Goal: Task Accomplishment & Management: Use online tool/utility

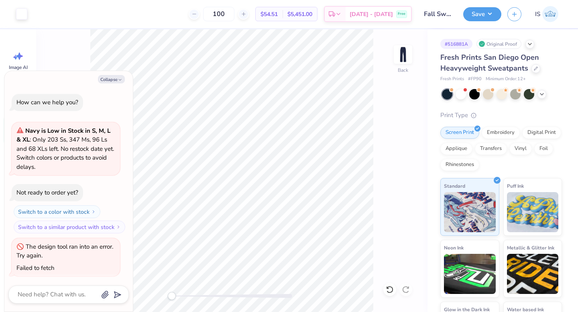
scroll to position [1, 0]
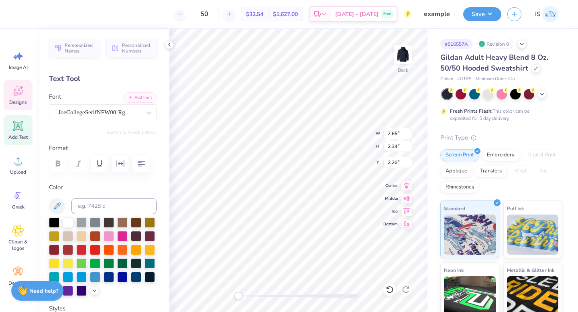
type textarea "19"
click at [404, 182] on icon at bounding box center [406, 185] width 11 height 10
click at [403, 183] on icon at bounding box center [406, 185] width 11 height 10
click at [405, 186] on icon at bounding box center [406, 184] width 5 height 7
type input "5.75"
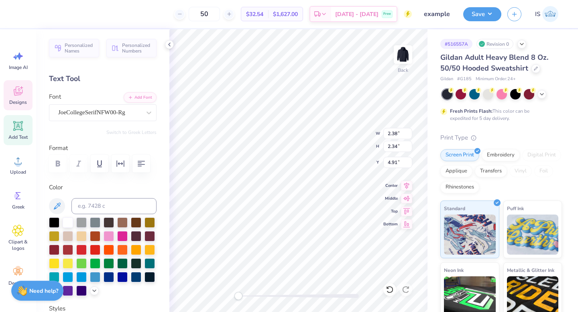
type input "0.77"
type input "4.14"
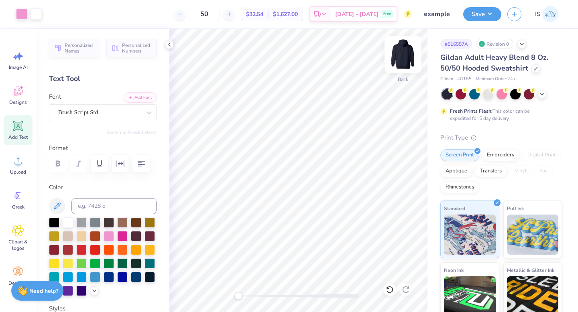
click at [405, 51] on img at bounding box center [403, 55] width 32 height 32
click at [405, 51] on img at bounding box center [403, 55] width 16 height 16
click at [405, 186] on icon at bounding box center [406, 185] width 11 height 10
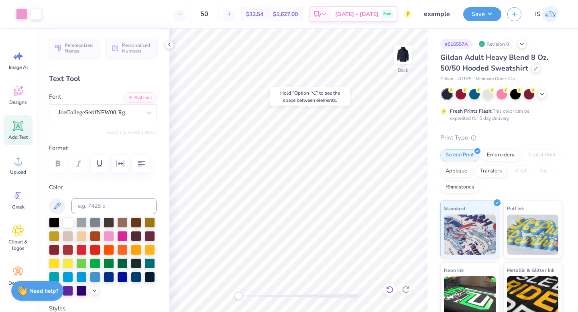
click at [390, 291] on icon at bounding box center [390, 290] width 8 height 8
click at [406, 287] on icon at bounding box center [405, 289] width 7 height 7
click at [479, 12] on button "Save" at bounding box center [482, 13] width 38 height 14
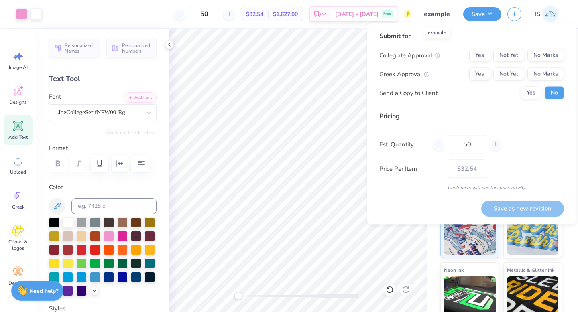
click at [437, 14] on input "example" at bounding box center [437, 14] width 39 height 16
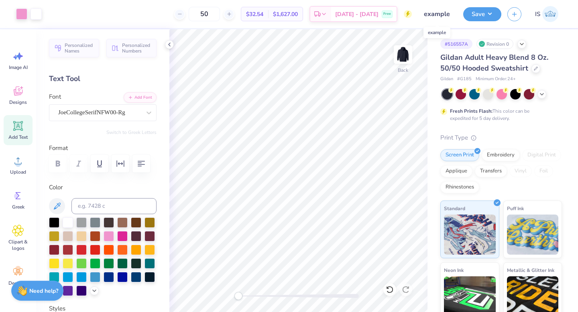
click at [437, 14] on input "example" at bounding box center [437, 14] width 39 height 16
click at [478, 13] on button "Save" at bounding box center [482, 13] width 38 height 14
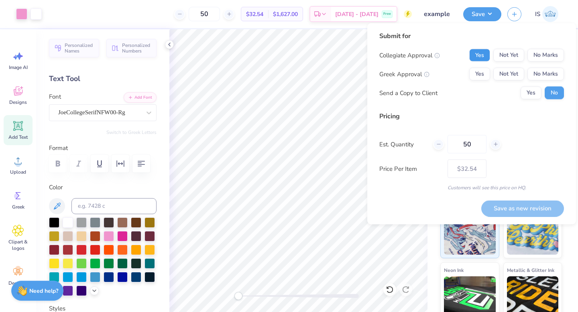
click at [483, 54] on button "Yes" at bounding box center [479, 55] width 21 height 13
click at [508, 73] on button "Not Yet" at bounding box center [508, 74] width 31 height 13
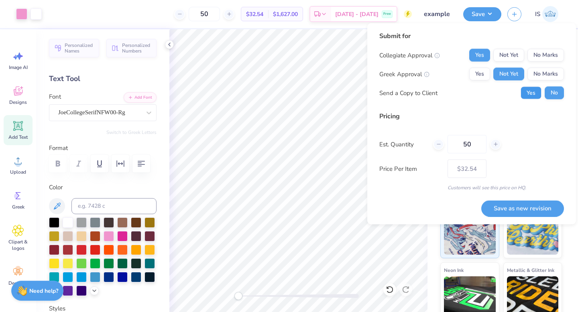
click at [531, 95] on button "Yes" at bounding box center [530, 93] width 21 height 13
click at [475, 146] on input "50" at bounding box center [466, 144] width 39 height 18
type input "5"
type input "0"
type input "01"
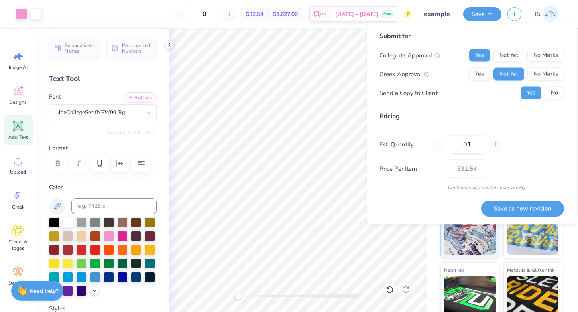
type input "1"
type input "0"
type input "0100"
type input "100"
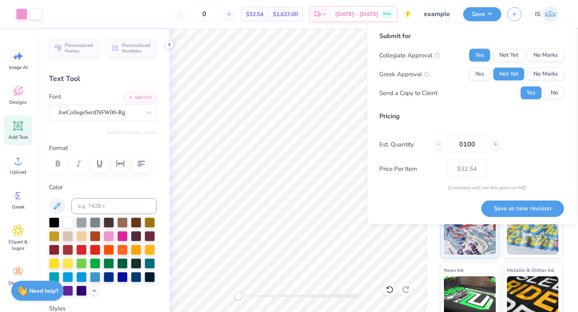
type input "– –"
type input "0100"
type input "$30.35"
click at [467, 99] on div "Submit for Collegiate Approval Yes Not Yet No Marks Greek Approval Yes Not Yet …" at bounding box center [471, 68] width 185 height 74
click at [461, 147] on input "0100" at bounding box center [466, 144] width 39 height 18
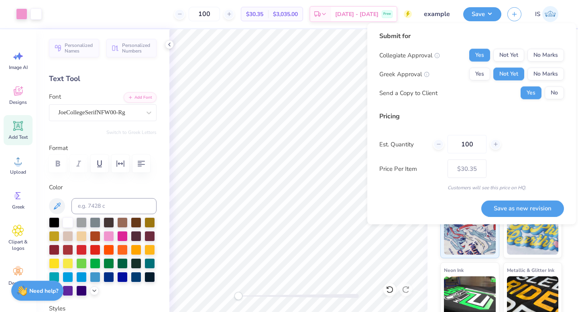
click at [496, 134] on div "Pricing Est. Quantity 100 Price Per Item $30.35 Customers will see this price o…" at bounding box center [471, 152] width 185 height 80
click at [468, 144] on input "100" at bounding box center [466, 144] width 39 height 18
click at [469, 143] on input "100" at bounding box center [466, 144] width 39 height 18
type input "2"
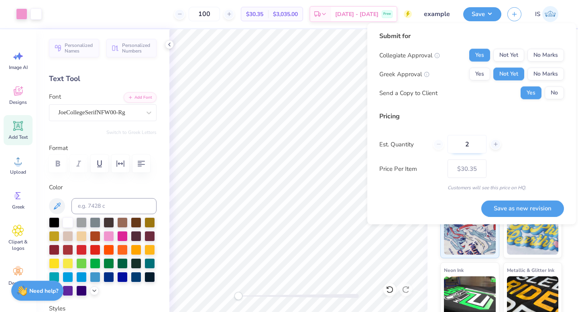
type input "2"
type input "0"
type input "050"
type input "50"
type input "$32.54"
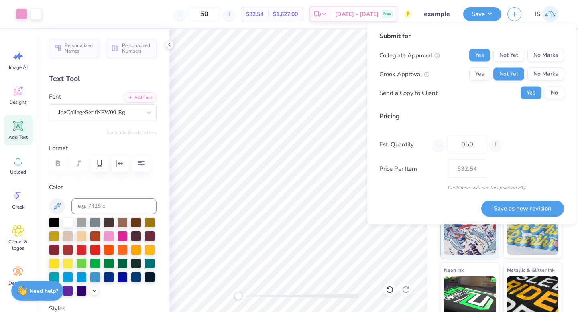
click at [506, 128] on div "Pricing Est. Quantity 050 Price Per Item $32.54 Customers will see this price o…" at bounding box center [471, 152] width 185 height 80
click at [465, 146] on input "050" at bounding box center [466, 144] width 39 height 18
type input "50"
click at [542, 131] on div "Pricing Est. Quantity 50 Price Per Item $32.54 Customers will see this price on…" at bounding box center [471, 152] width 185 height 80
click at [542, 211] on button "Save as new revision" at bounding box center [522, 208] width 83 height 16
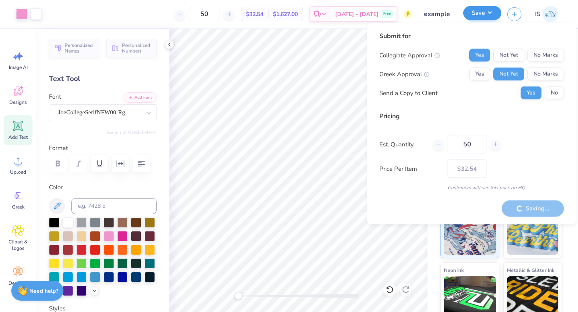
type input "– –"
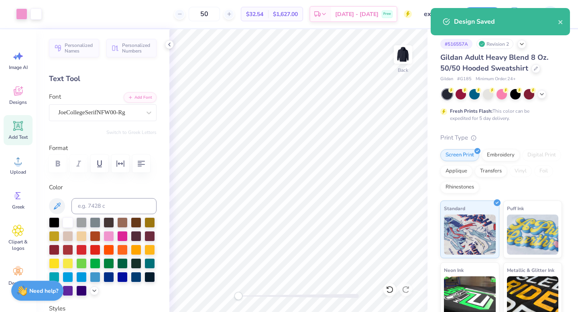
click at [563, 18] on div "Design Saved" at bounding box center [500, 21] width 139 height 27
click at [451, 43] on div "# 516557A" at bounding box center [456, 44] width 32 height 10
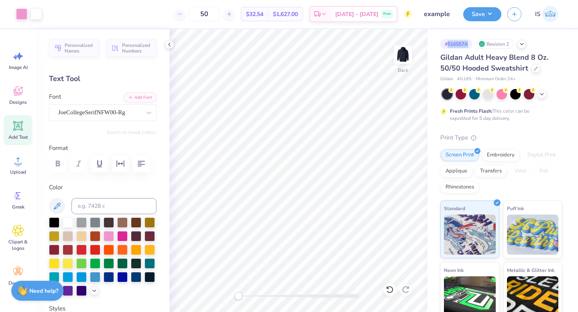
copy div "516557A"
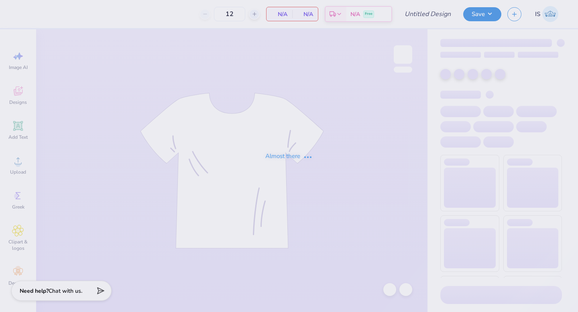
type input "fall"
type input "30"
